Goal: Transaction & Acquisition: Purchase product/service

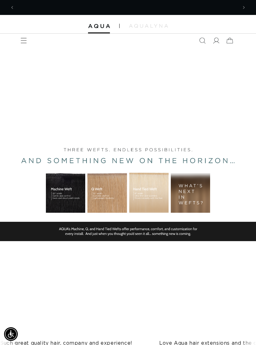
scroll to position [0, 445]
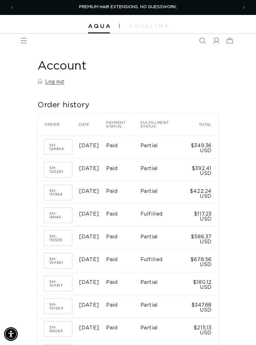
click at [24, 41] on icon "Menu" at bounding box center [24, 40] width 6 height 6
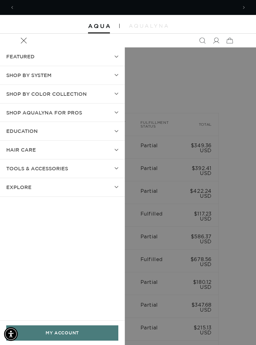
scroll to position [0, 445]
click at [110, 72] on summary "SHOP BY SYSTEM" at bounding box center [62, 75] width 124 height 18
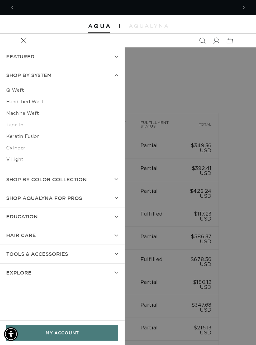
scroll to position [0, 0]
click at [19, 124] on link "Tape In" at bounding box center [62, 125] width 112 height 12
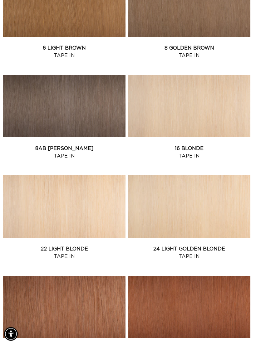
scroll to position [514, 0]
click at [210, 145] on link "16 Blonde Tape In" at bounding box center [189, 152] width 122 height 15
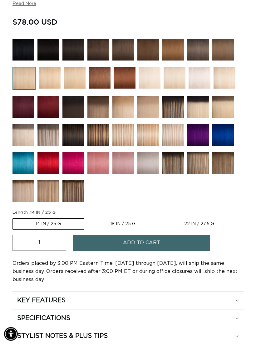
scroll to position [422, 0]
click at [186, 227] on label "22 IN / 27.5 G Variant sold out or unavailable" at bounding box center [198, 223] width 75 height 11
click at [161, 217] on input "22 IN / 27.5 G Variant sold out or unavailable" at bounding box center [161, 217] width 0 height 0
radio input "true"
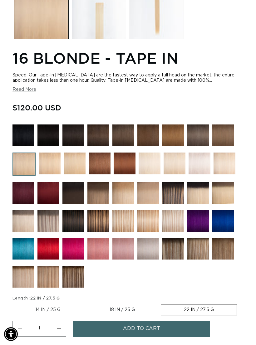
scroll to position [0, 223]
click at [118, 314] on label "18 IN / 25 G Variant sold out or unavailable" at bounding box center [122, 309] width 71 height 11
click at [87, 303] on input "18 IN / 25 G Variant sold out or unavailable" at bounding box center [86, 303] width 0 height 0
radio input "true"
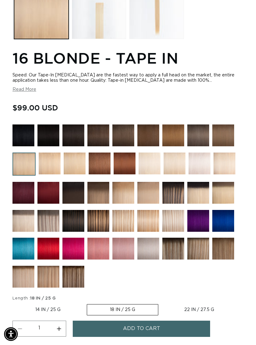
scroll to position [0, 445]
